Goal: Information Seeking & Learning: Learn about a topic

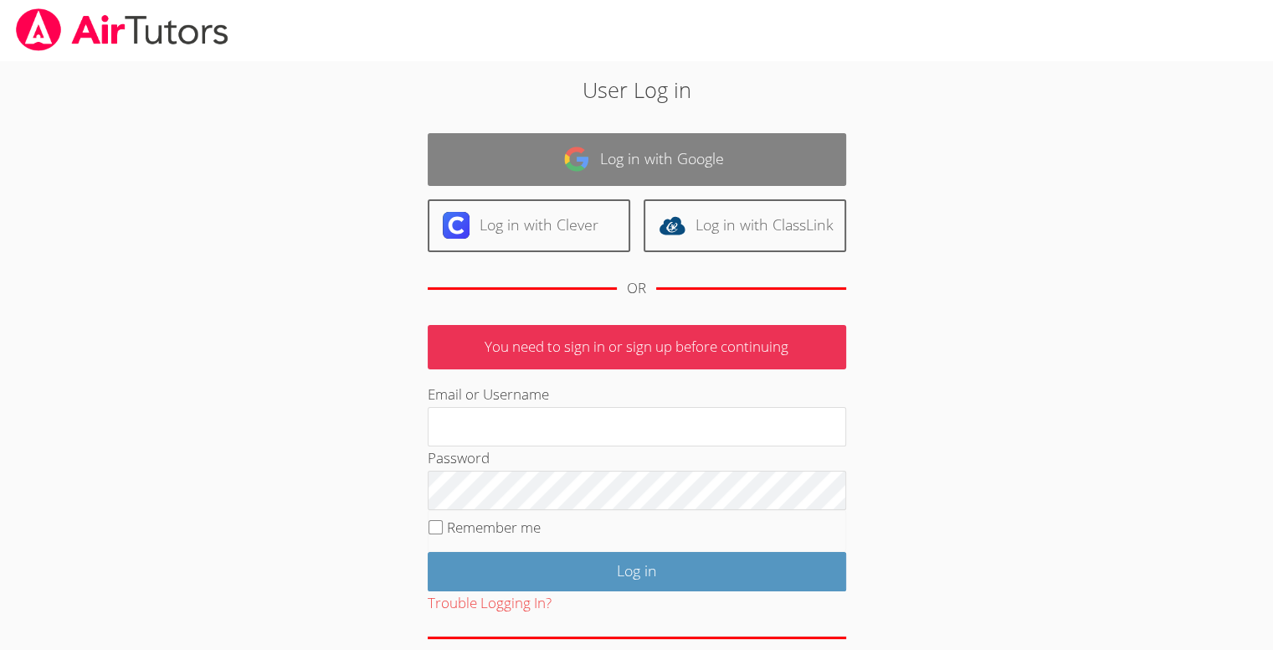
click at [566, 158] on img at bounding box center [576, 159] width 27 height 27
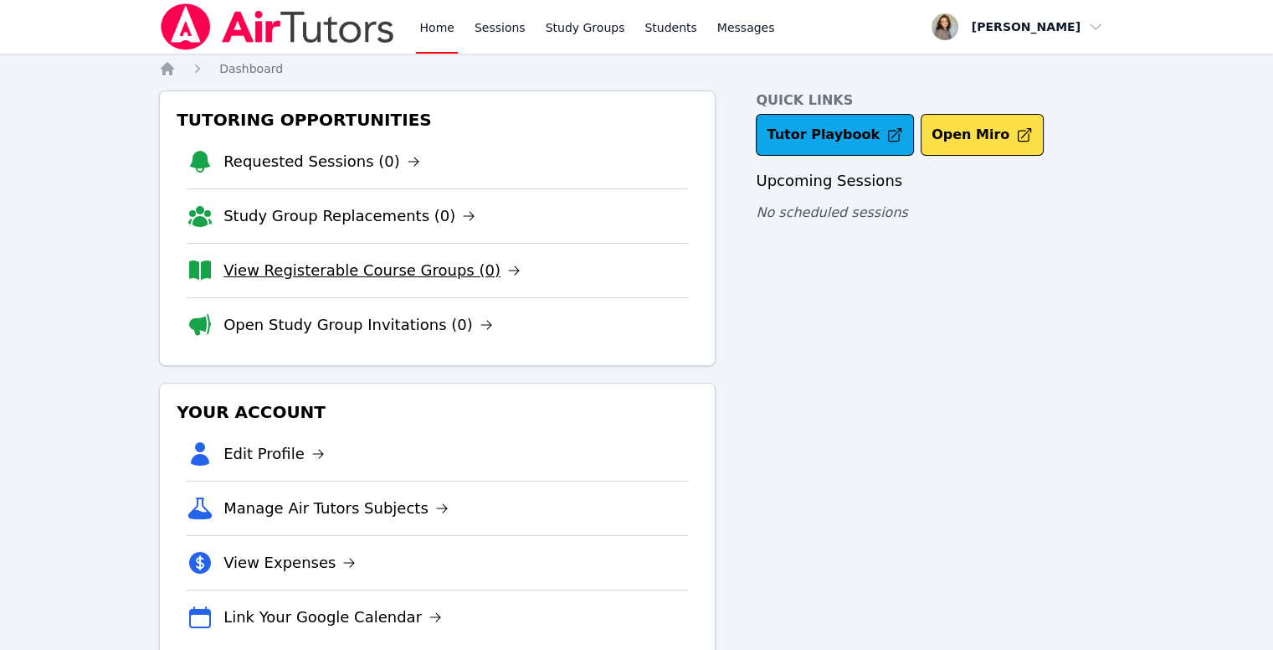
click at [352, 265] on link "View Registerable Course Groups (0)" at bounding box center [372, 270] width 297 height 23
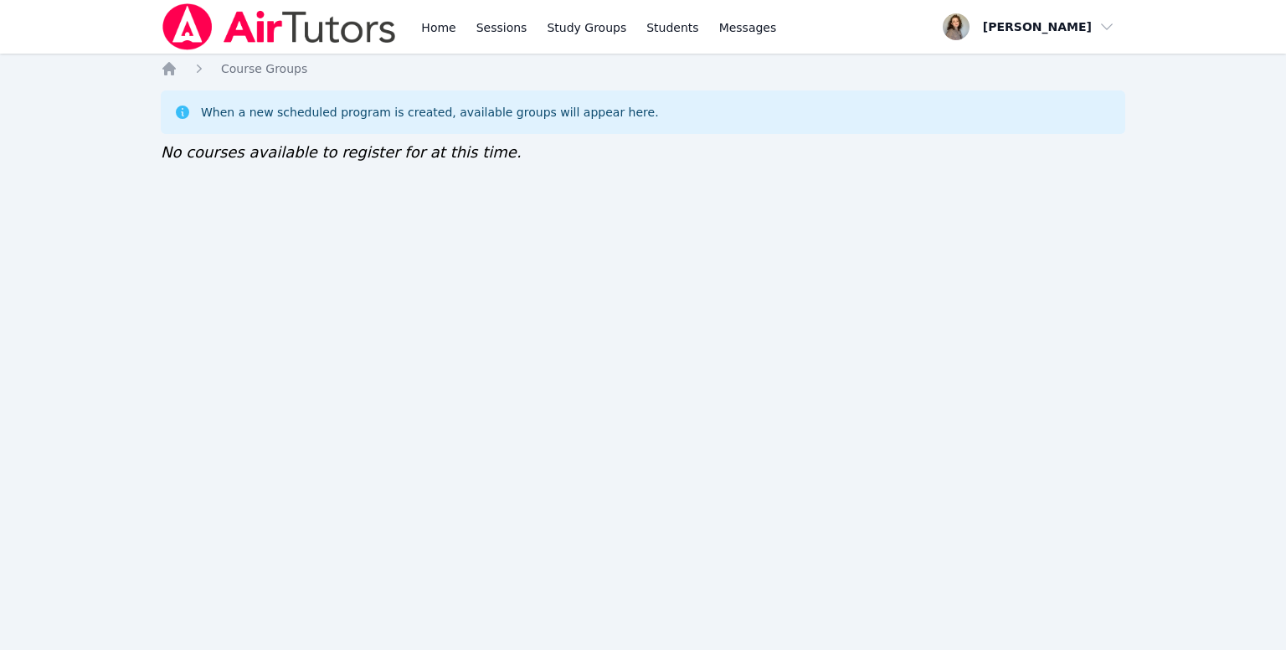
click at [720, 291] on div "Home Sessions Study Groups Students Messages Open user menu [PERSON_NAME] Open …" at bounding box center [643, 325] width 1286 height 650
